Goal: Transaction & Acquisition: Purchase product/service

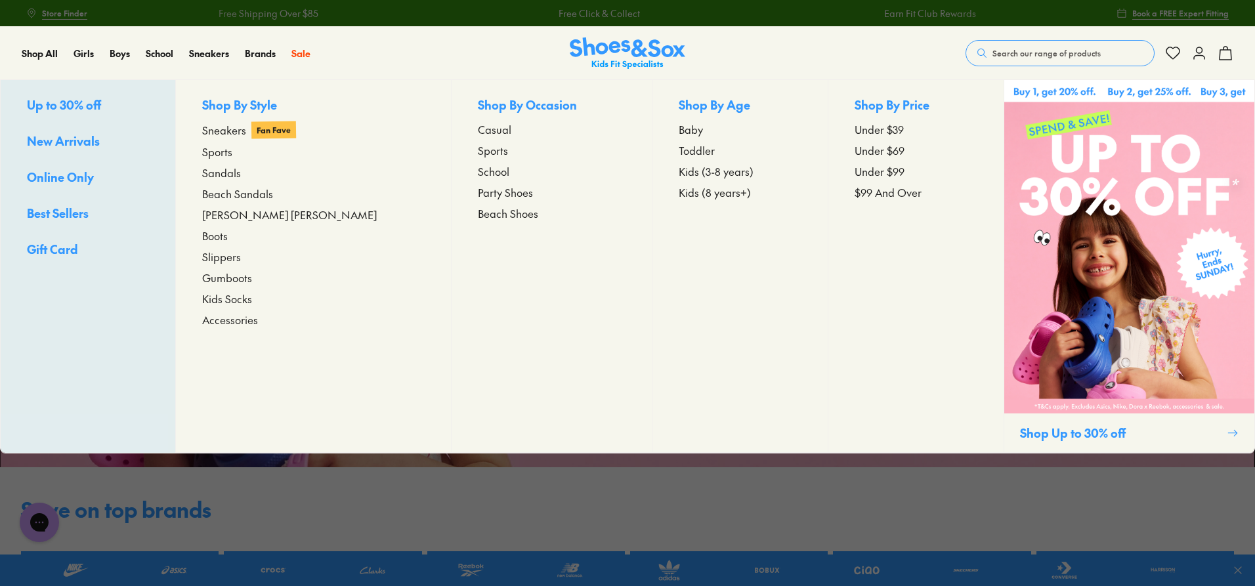
click at [678, 130] on span "Baby" at bounding box center [690, 129] width 24 height 16
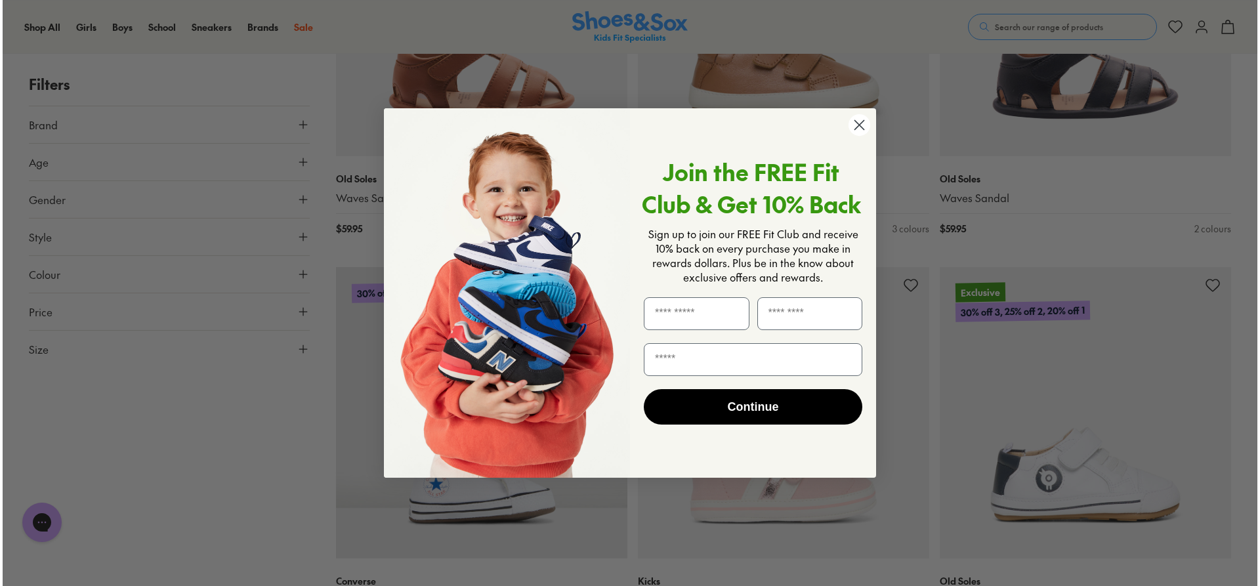
scroll to position [2566, 0]
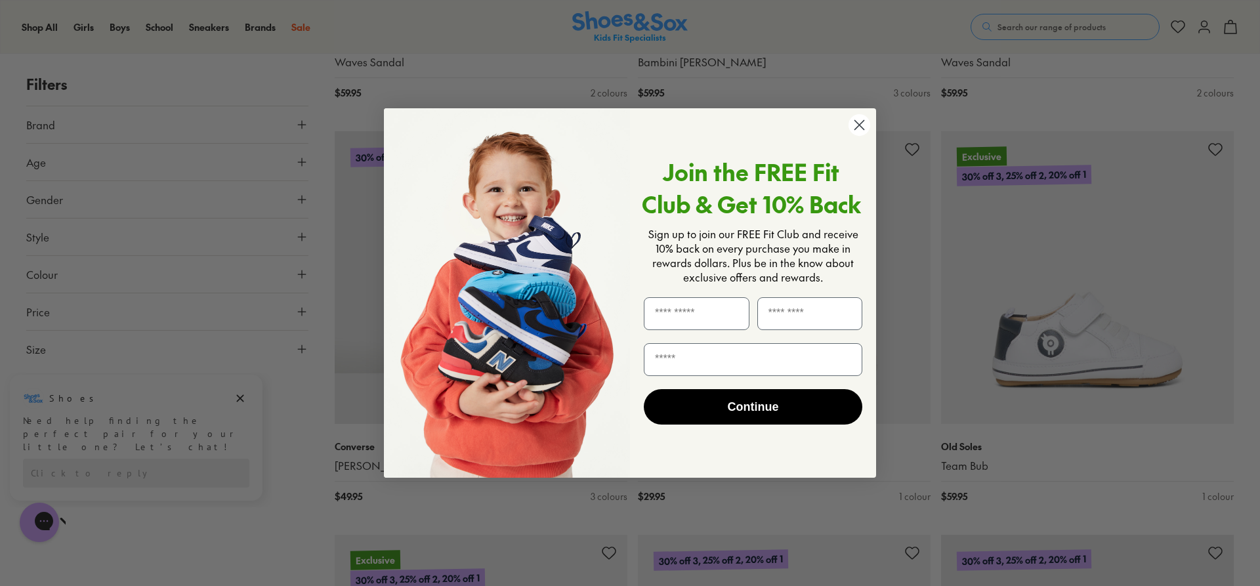
click at [856, 125] on circle "Close dialog" at bounding box center [859, 125] width 22 height 22
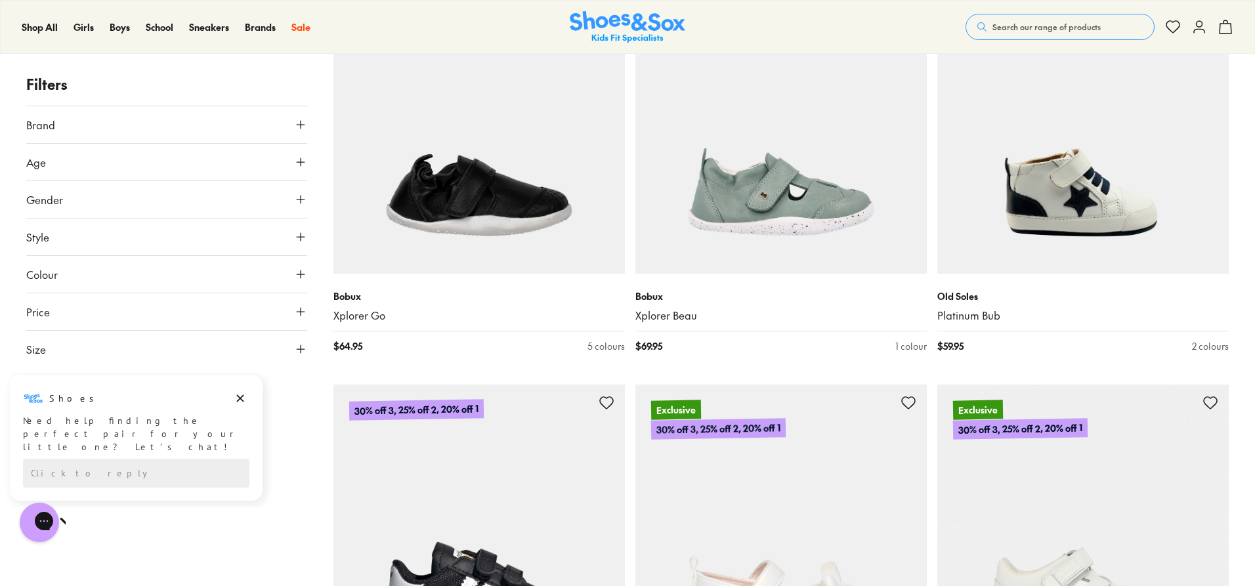
scroll to position [3675, 0]
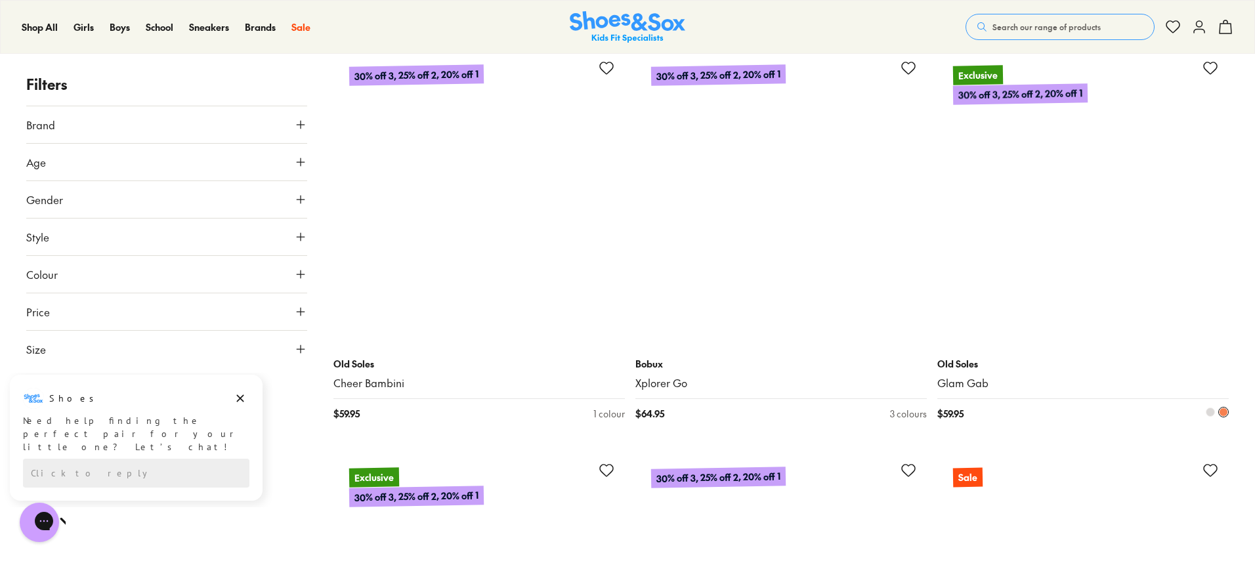
scroll to position [5381, 0]
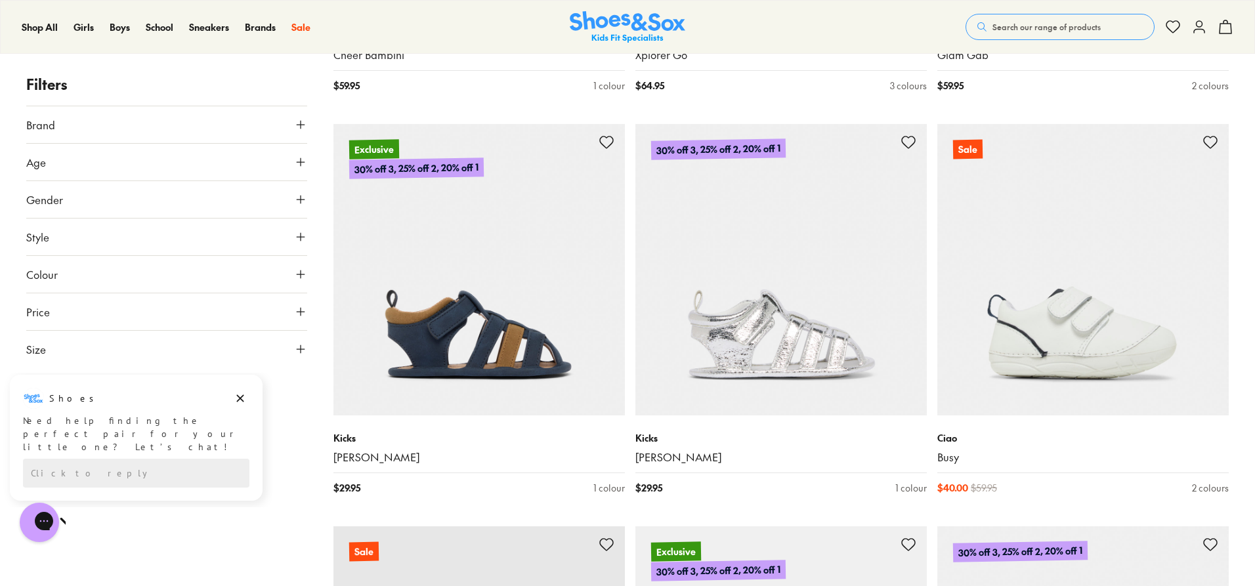
click at [297, 133] on button "Brand" at bounding box center [166, 124] width 281 height 37
click at [261, 91] on p "Filters" at bounding box center [166, 84] width 281 height 22
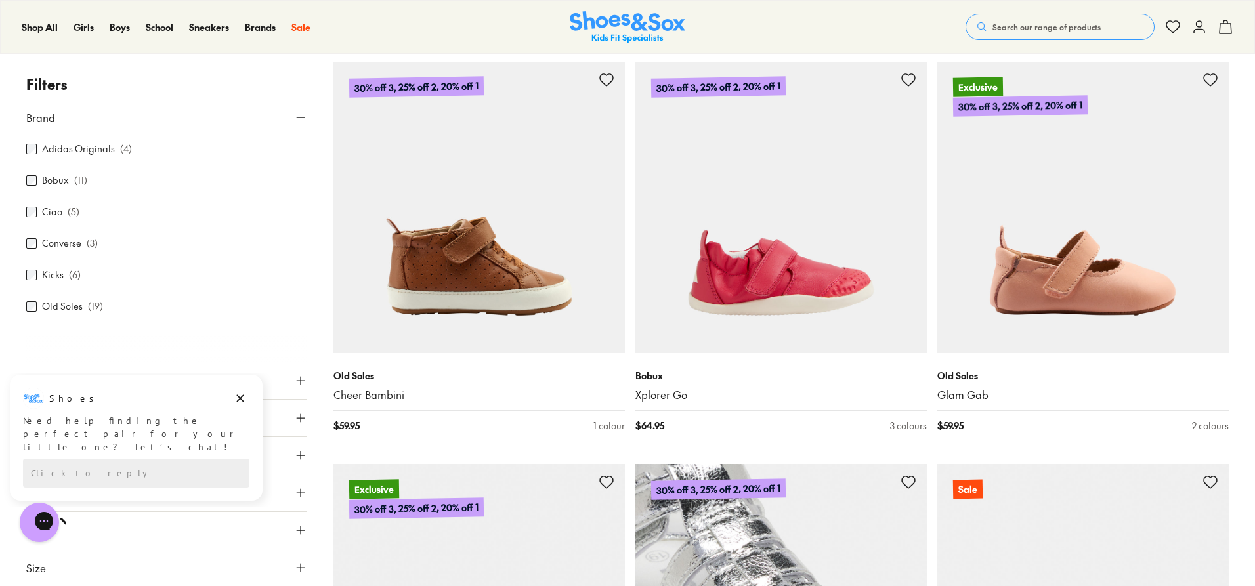
scroll to position [4921, 0]
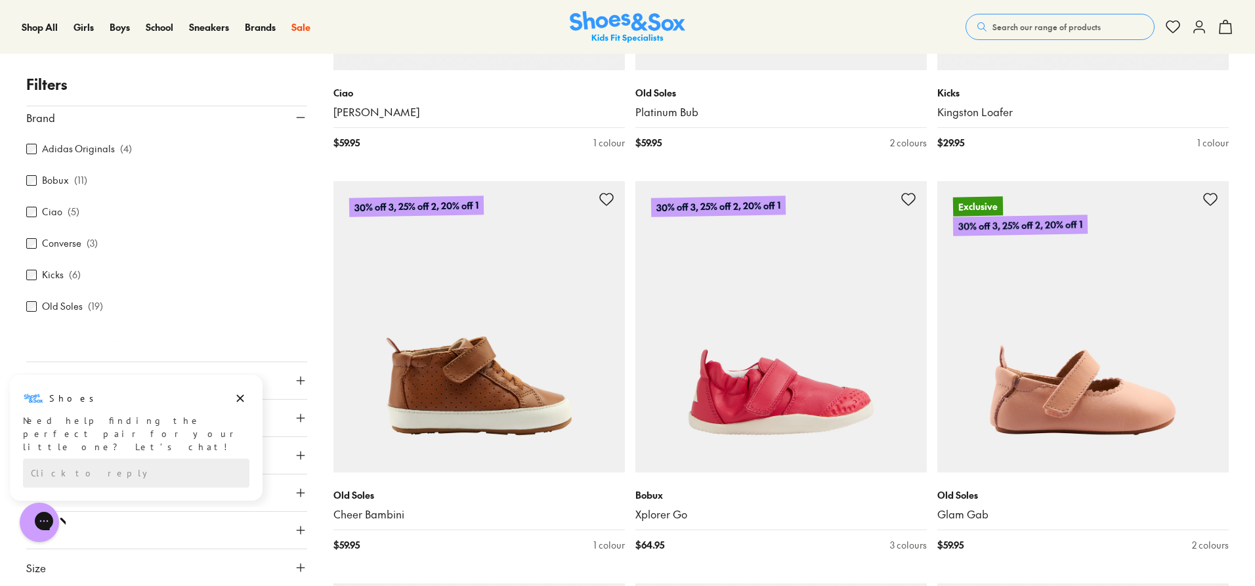
click at [1087, 27] on span "Search our range of products" at bounding box center [1046, 27] width 108 height 12
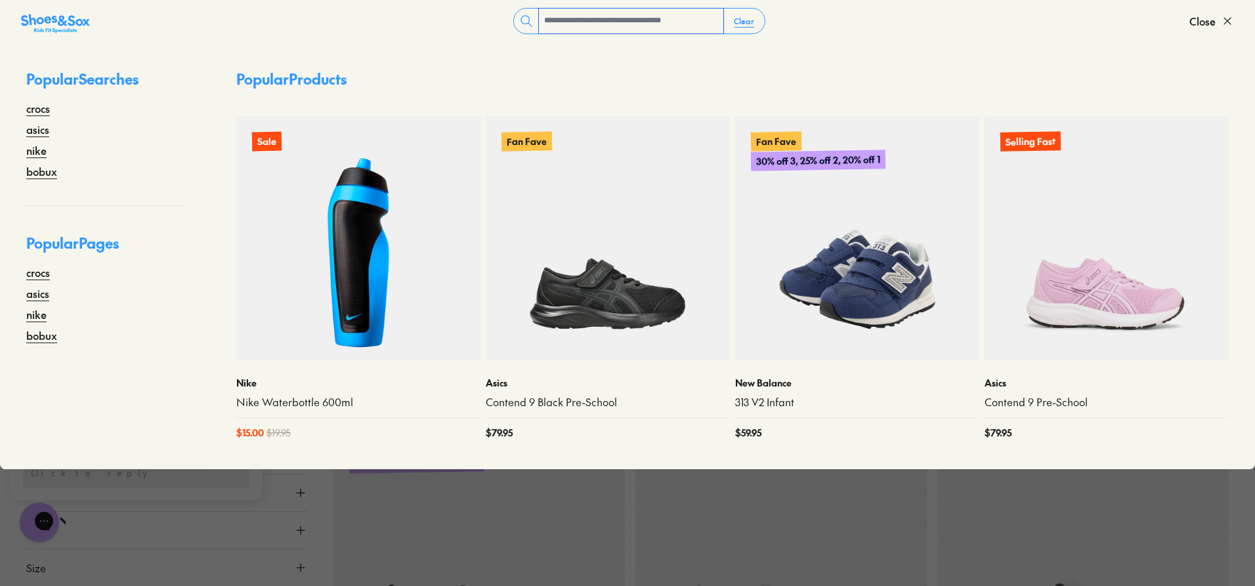
scroll to position [5249, 0]
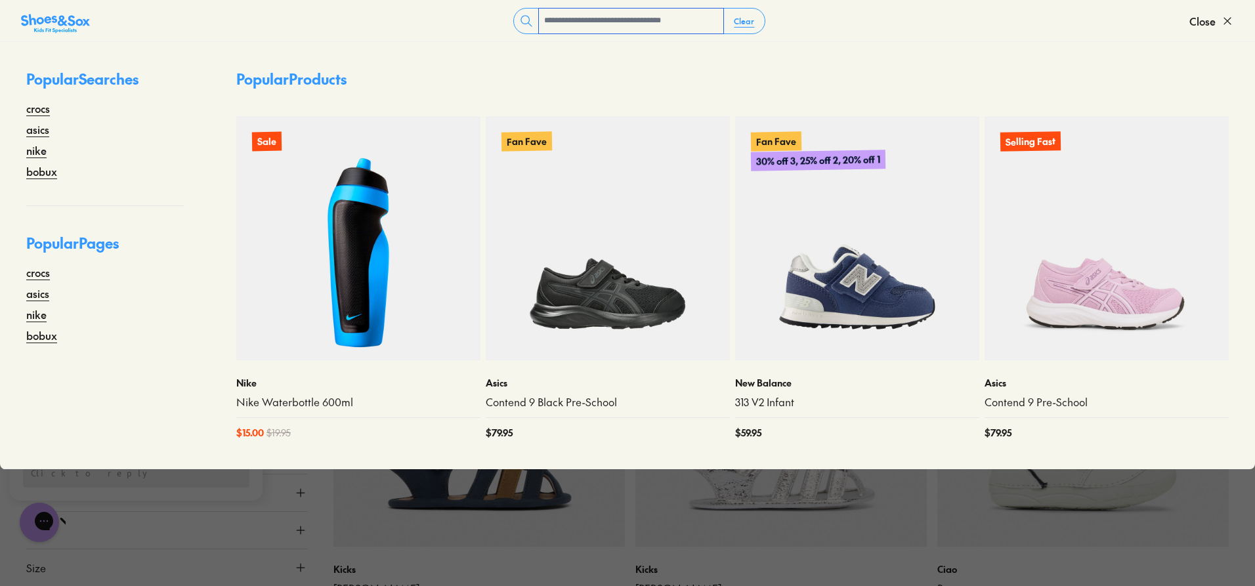
click at [560, 14] on input "text" at bounding box center [631, 21] width 184 height 25
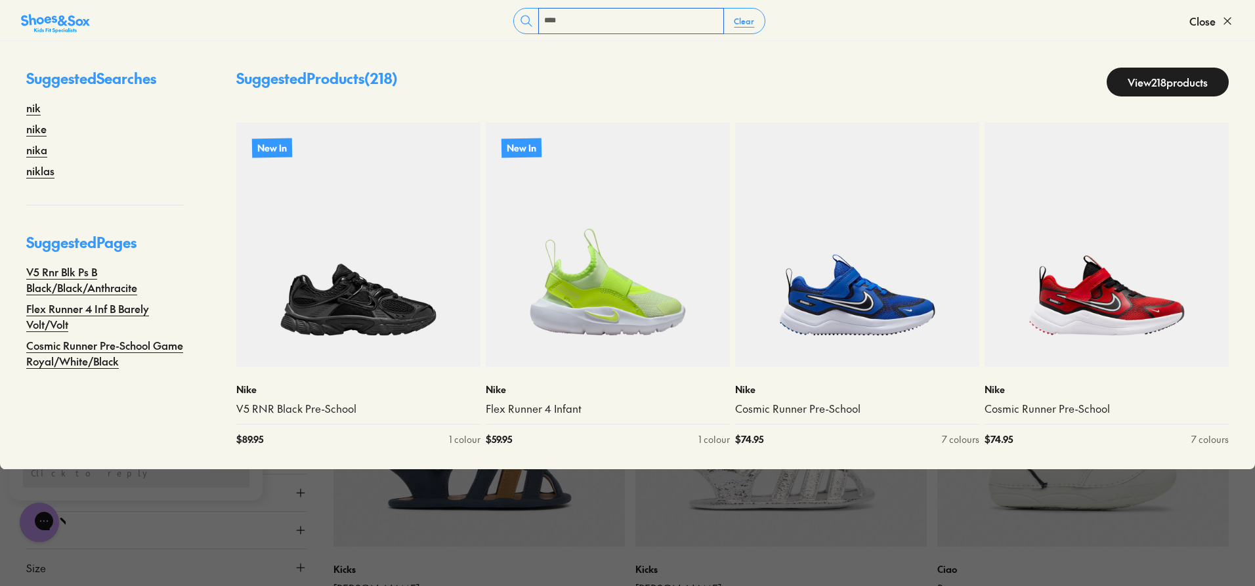
type input "****"
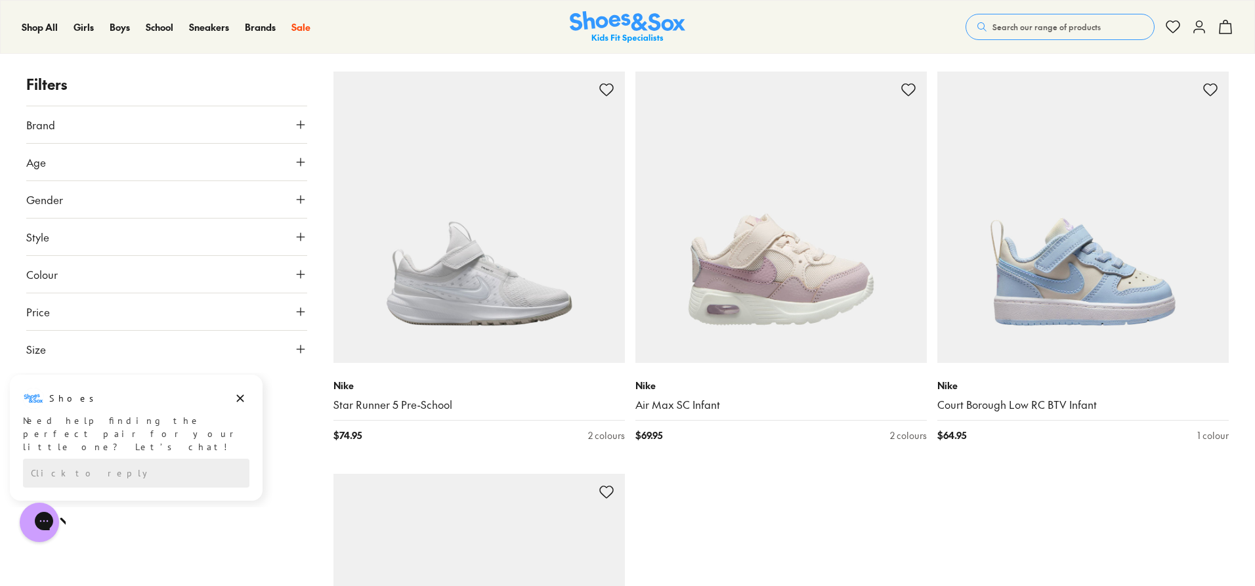
scroll to position [4987, 0]
